Goal: Task Accomplishment & Management: Manage account settings

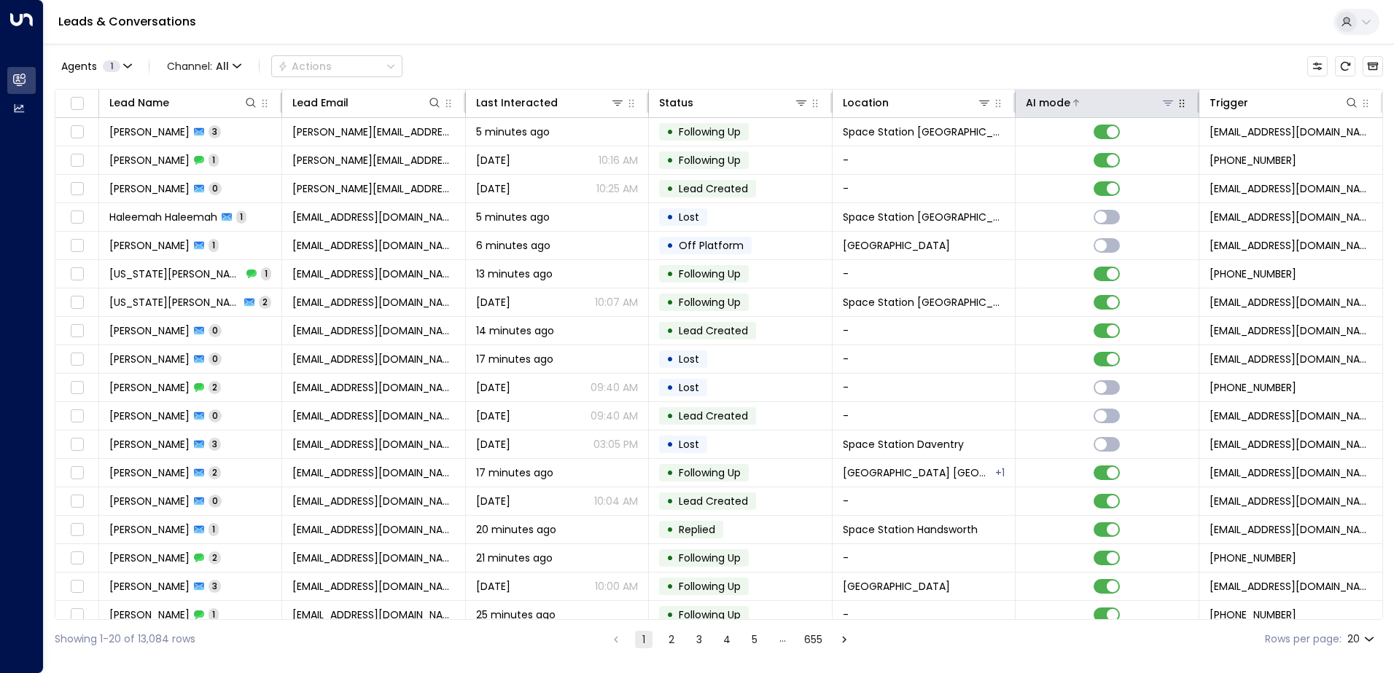
click at [1163, 103] on icon at bounding box center [1168, 103] width 10 height 5
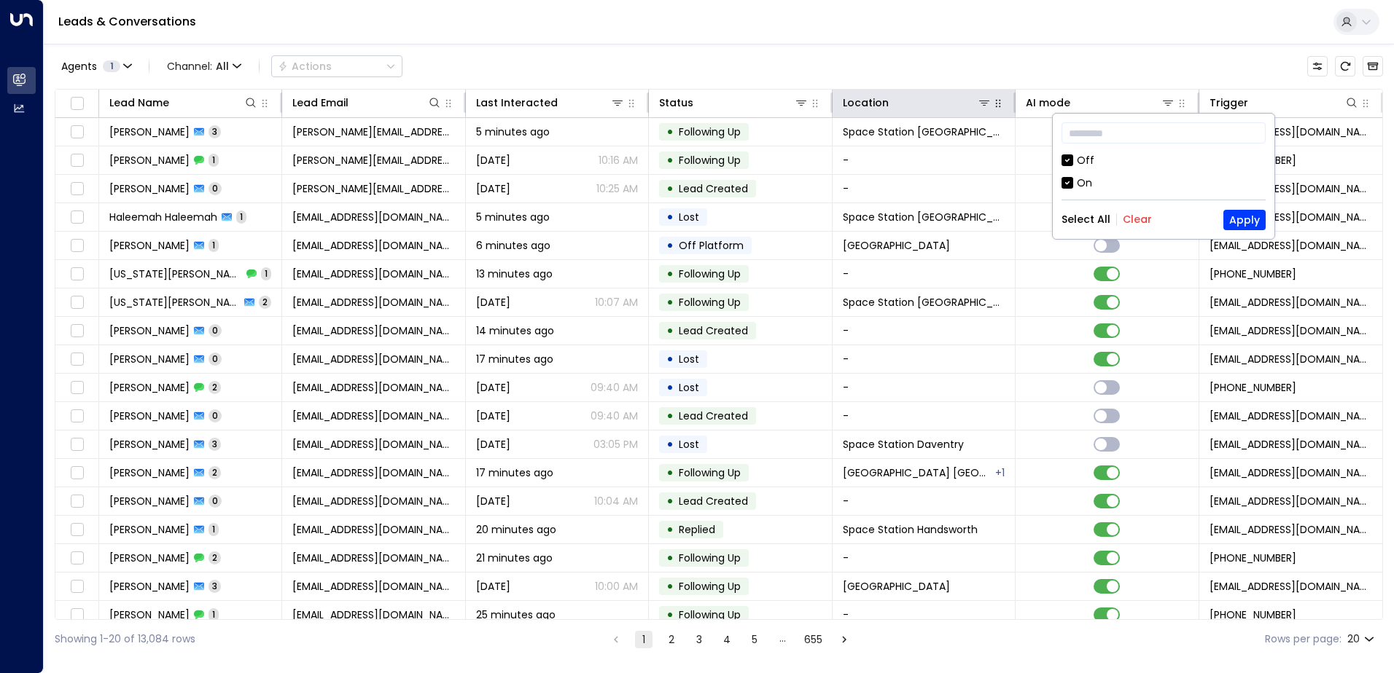
click at [992, 106] on icon "button" at bounding box center [998, 104] width 12 height 12
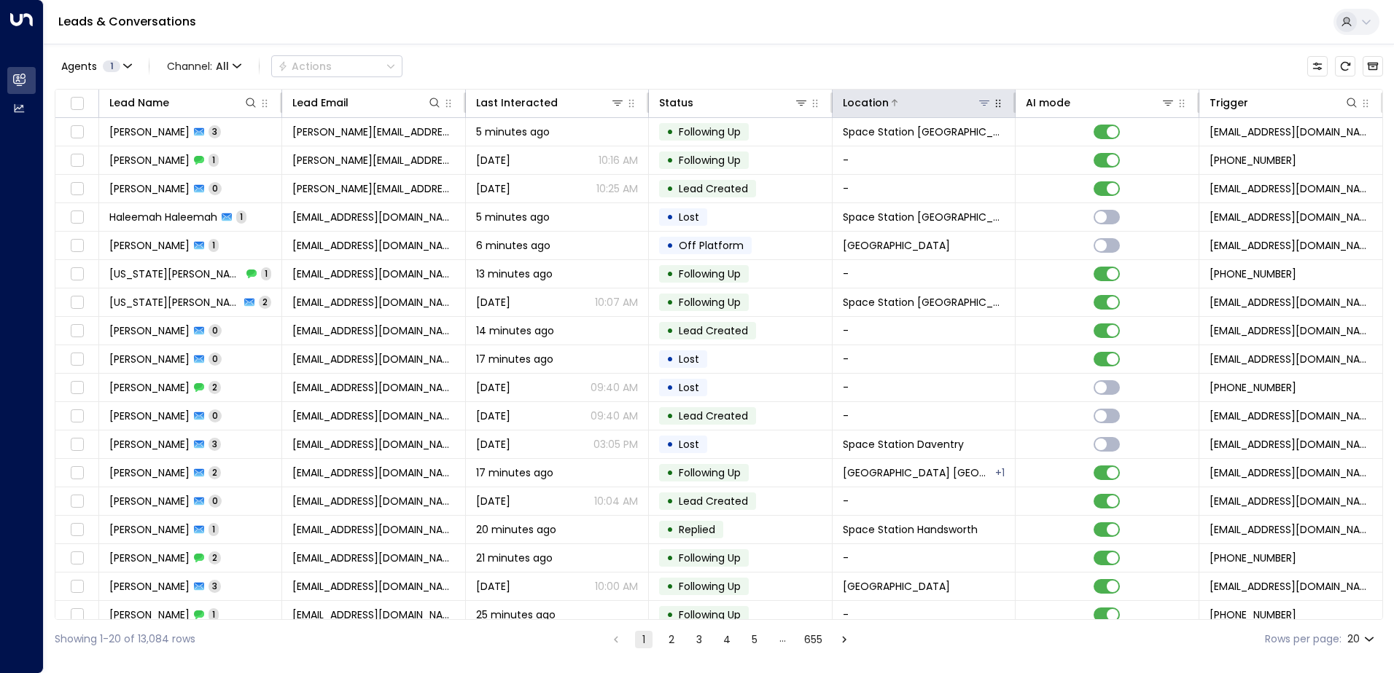
click at [977, 109] on button at bounding box center [984, 102] width 15 height 15
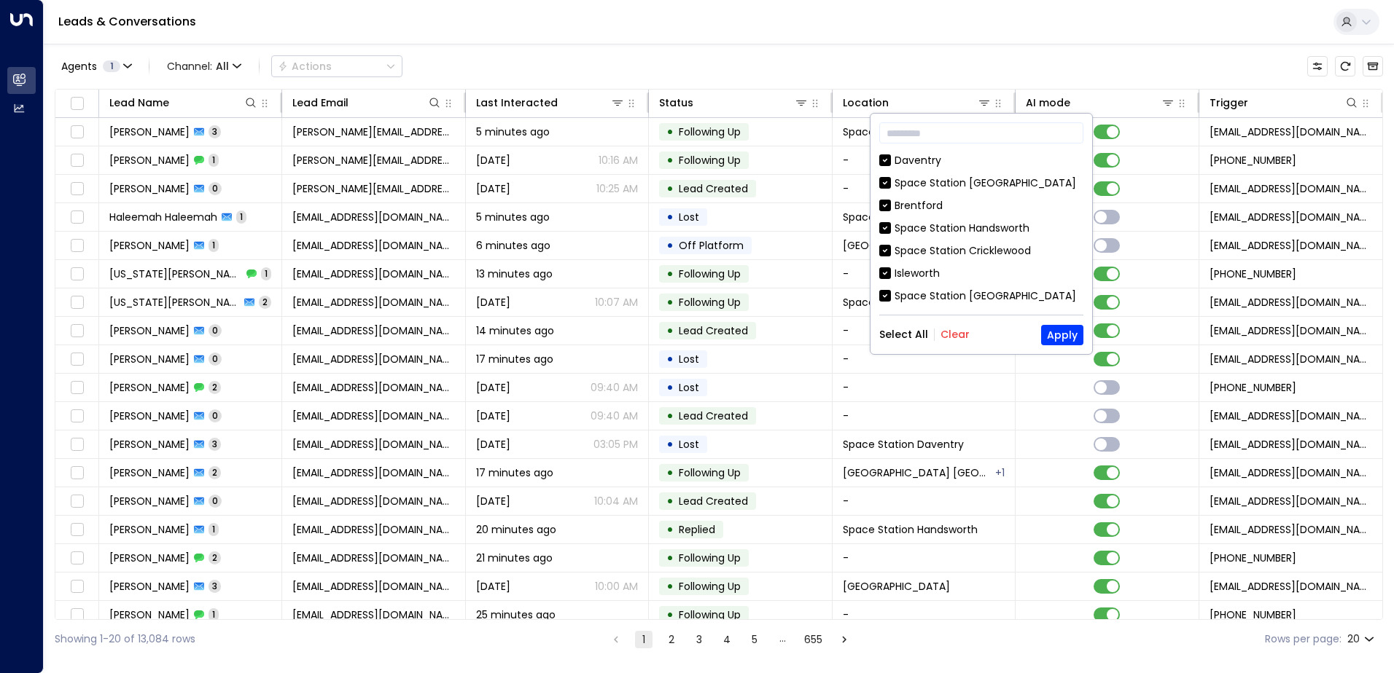
click at [962, 337] on button "Clear" at bounding box center [954, 335] width 29 height 12
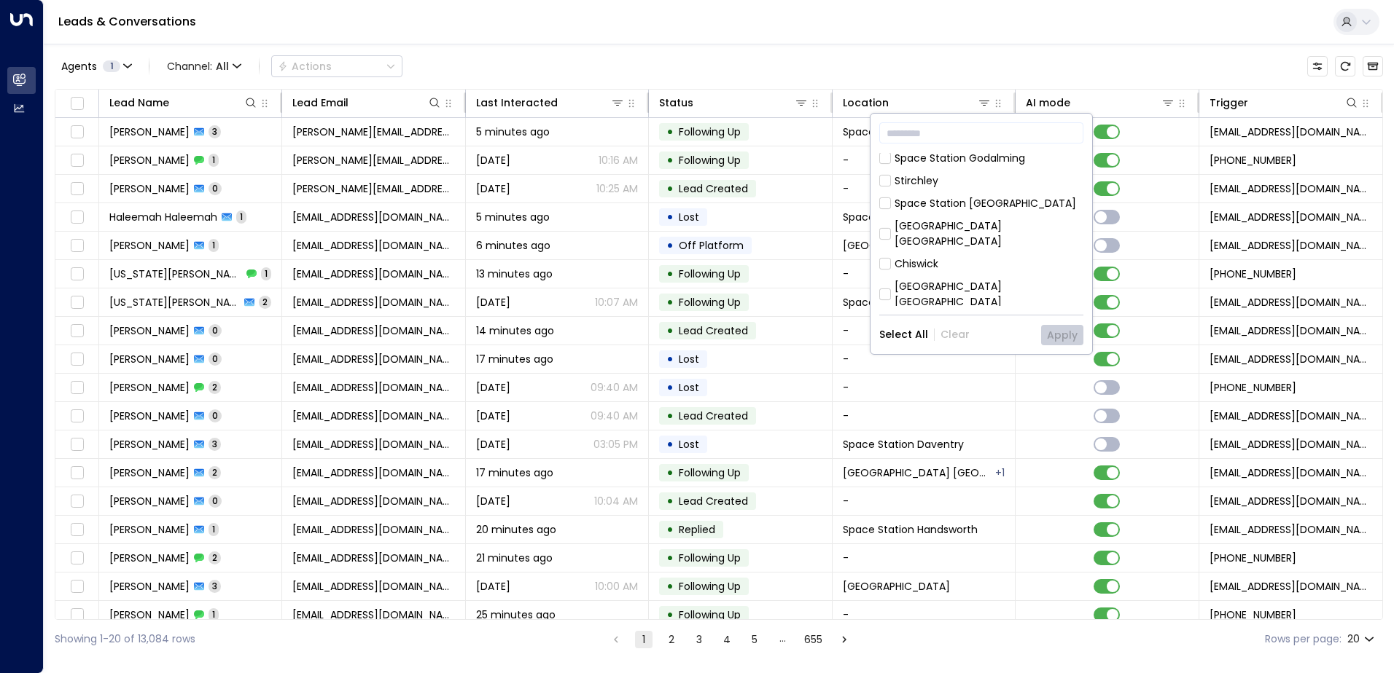
scroll to position [374, 0]
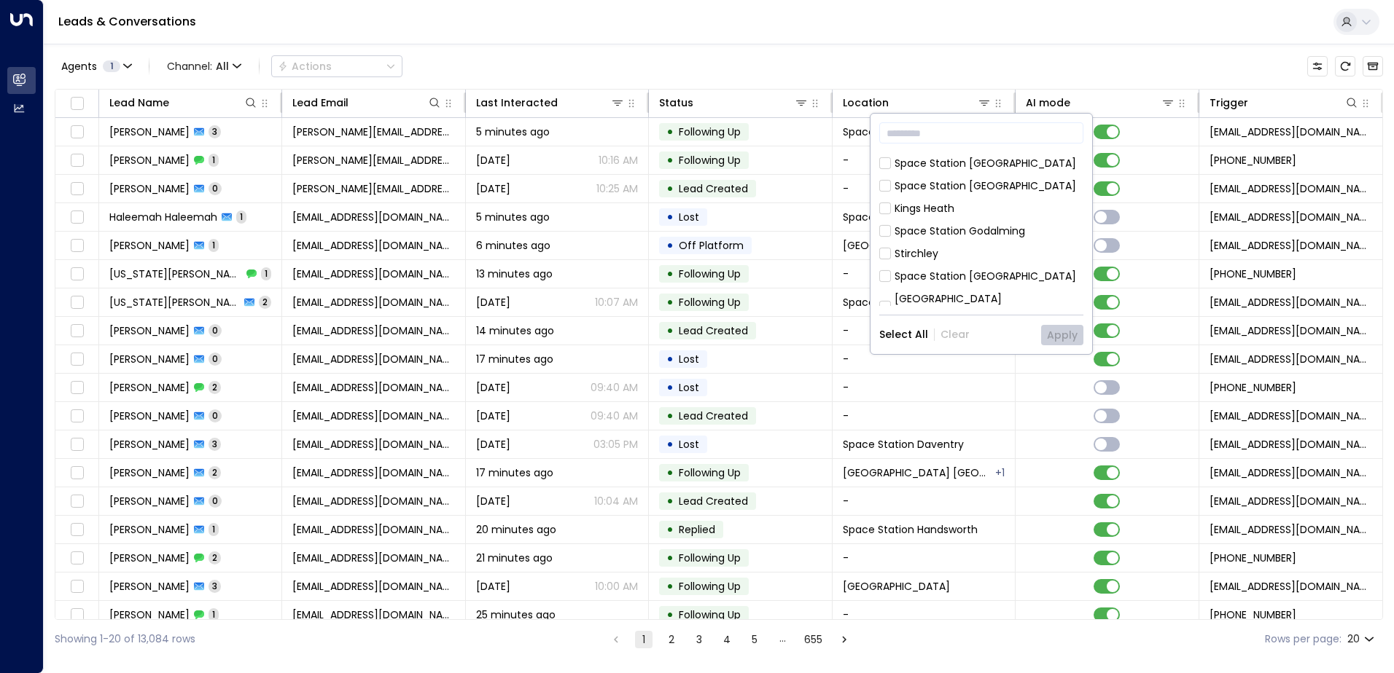
click at [961, 269] on div "Space Station [GEOGRAPHIC_DATA]" at bounding box center [984, 276] width 181 height 15
click at [1061, 337] on button "Apply" at bounding box center [1062, 335] width 42 height 20
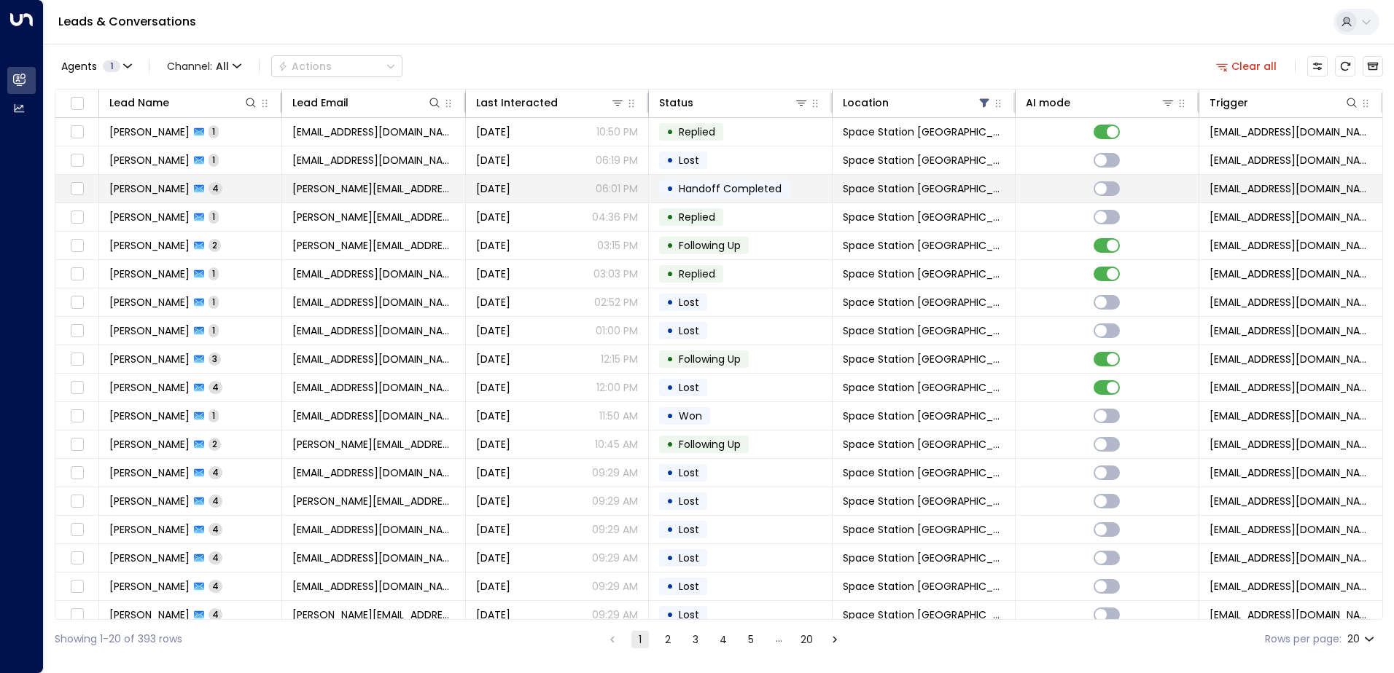
click at [157, 190] on span "[PERSON_NAME]" at bounding box center [149, 188] width 80 height 15
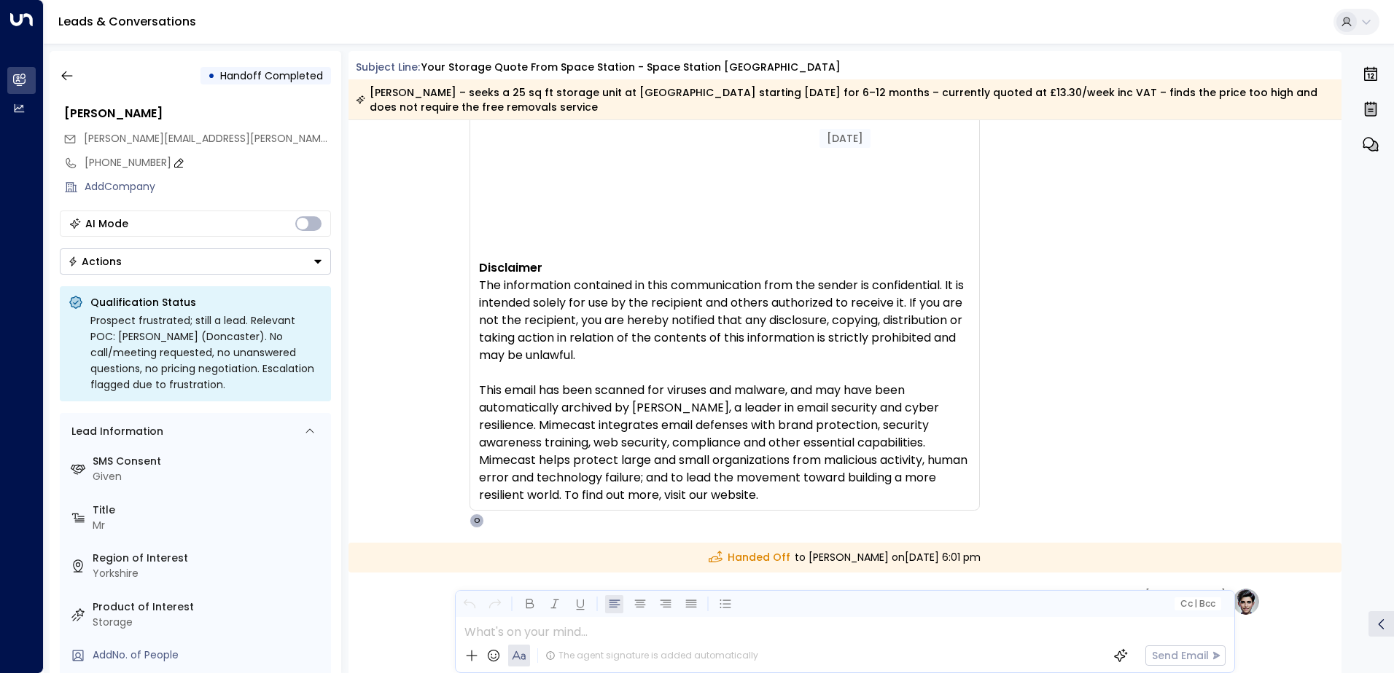
scroll to position [2000, 0]
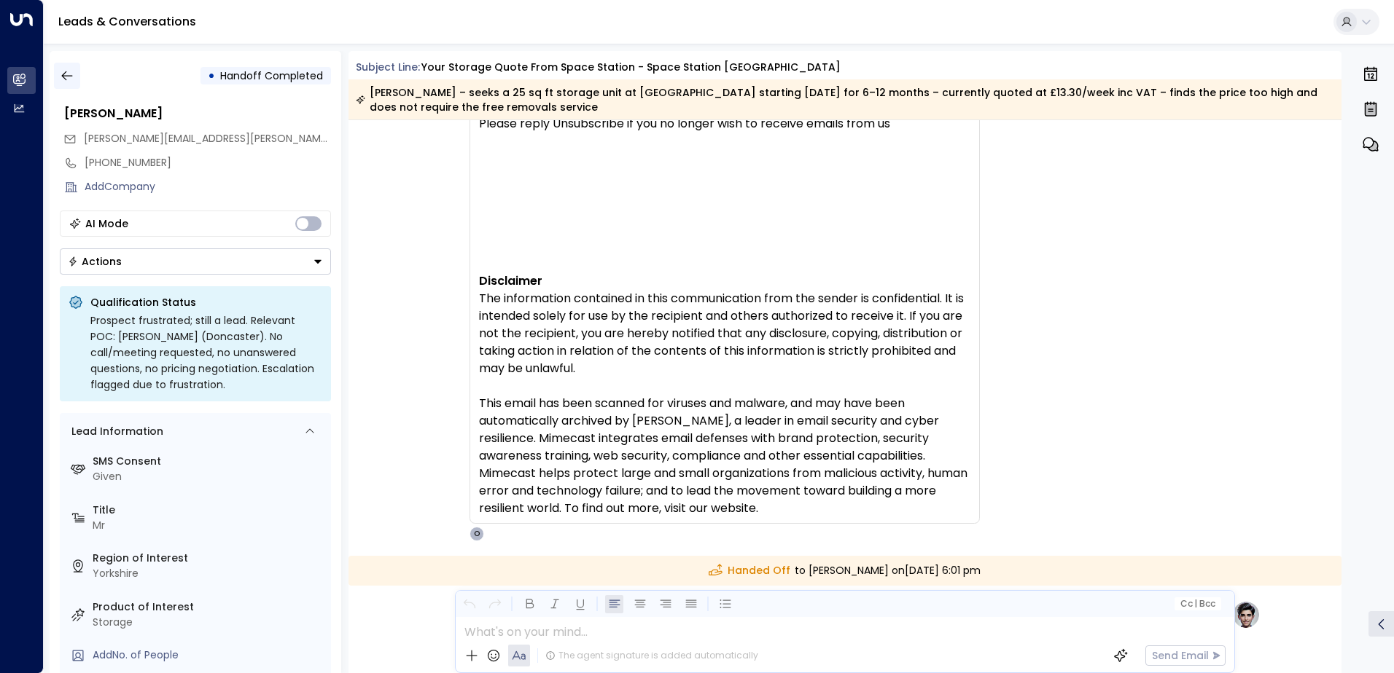
click at [66, 71] on icon "button" at bounding box center [67, 76] width 15 height 15
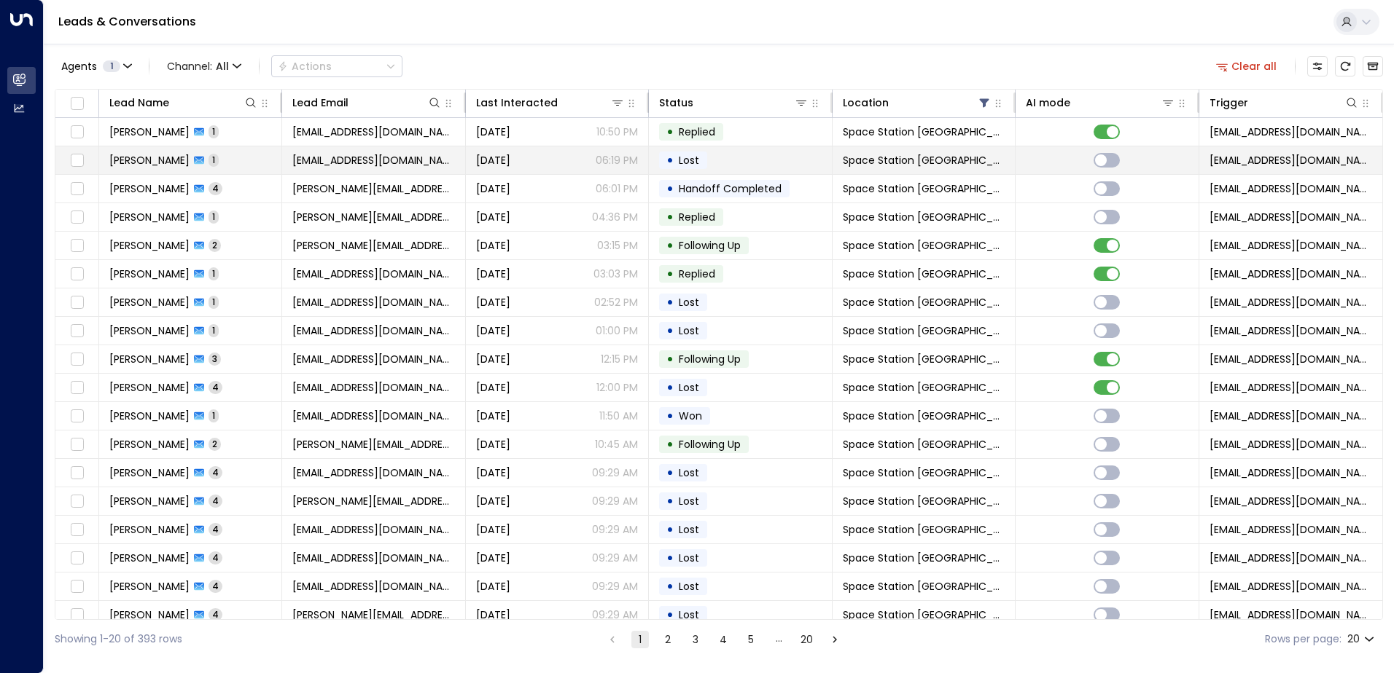
click at [140, 163] on span "[PERSON_NAME]" at bounding box center [149, 160] width 80 height 15
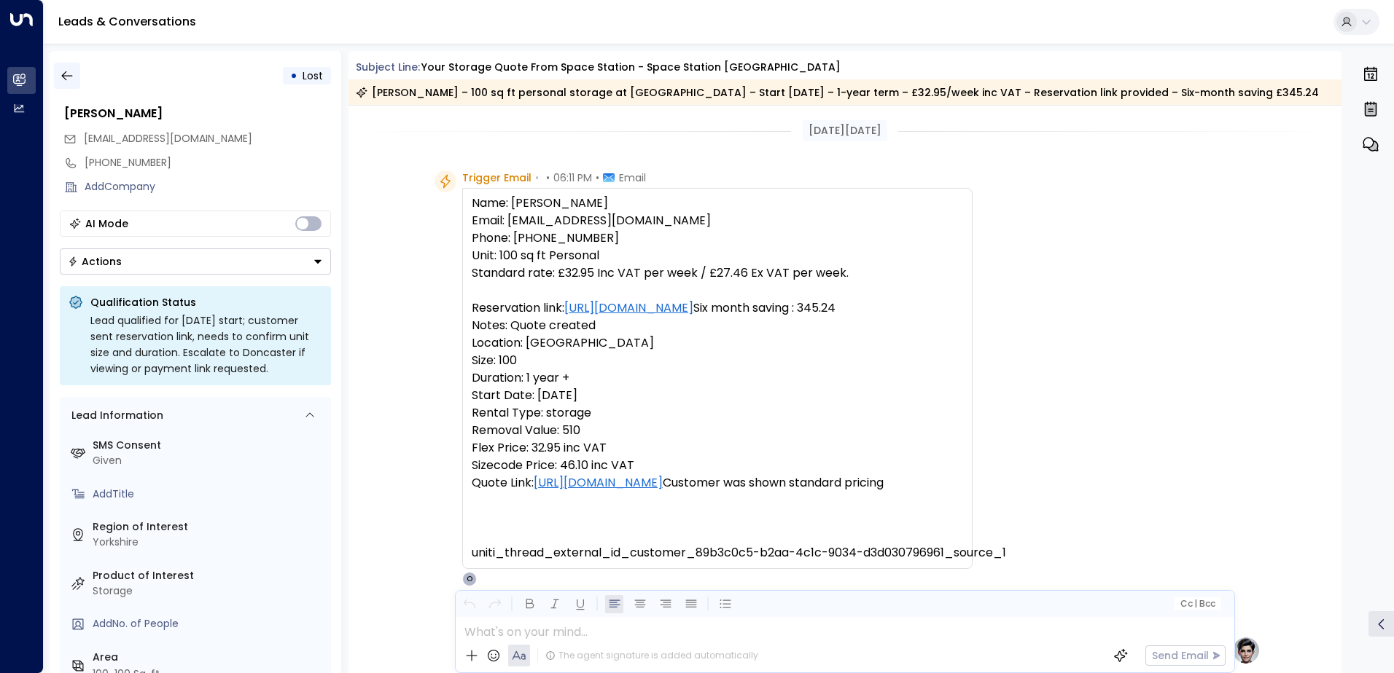
click at [65, 78] on icon "button" at bounding box center [67, 76] width 15 height 15
